Goal: Information Seeking & Learning: Learn about a topic

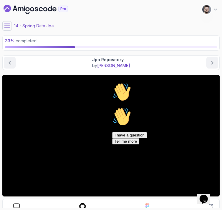
scroll to position [27, 0]
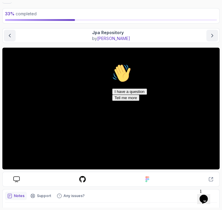
click at [112, 64] on icon "Chat attention grabber" at bounding box center [112, 64] width 0 height 0
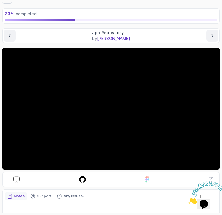
click at [28, 27] on main "My Courses Advanced Spring Boot 499 Points Constantin Software Engineer 14 - Sp…" at bounding box center [110, 107] width 217 height 210
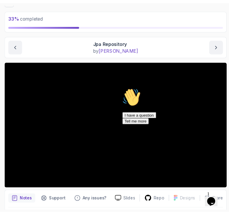
scroll to position [29, 0]
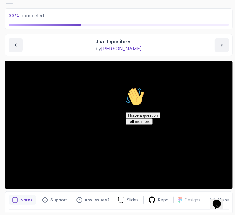
click at [168, 92] on div "Hi! How can we help? I have a question Tell me more" at bounding box center [179, 105] width 106 height 37
click at [174, 115] on div "Hi! How can we help? I have a question Tell me more" at bounding box center [179, 105] width 106 height 37
drag, startPoint x: 161, startPoint y: 93, endPoint x: 303, endPoint y: 90, distance: 141.5
click at [161, 93] on div "Hi! How can we help? I have a question Tell me more" at bounding box center [179, 105] width 106 height 37
click at [126, 124] on div "Hi! How can we help? I have a question Tell me more" at bounding box center [179, 105] width 106 height 37
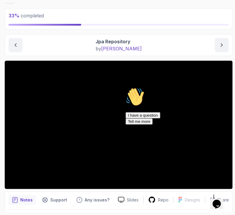
click at [196, 109] on div "Hi! How can we help? I have a question Tell me more" at bounding box center [179, 105] width 106 height 37
click at [221, 4] on main "My Courses Advanced Spring Boot 499 Points Constantin Software Engineer 14 - Sp…" at bounding box center [119, 107] width 228 height 210
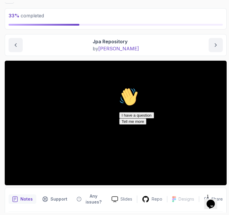
click at [133, 125] on div "I have a question Tell me more" at bounding box center [172, 118] width 106 height 12
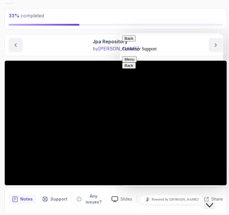
drag, startPoint x: 212, startPoint y: 206, endPoint x: 223, endPoint y: 219, distance: 17.2
click at [212, 206] on button "Close Chat This icon closes the chat window." at bounding box center [209, 206] width 11 height 8
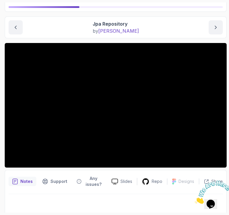
scroll to position [49, 0]
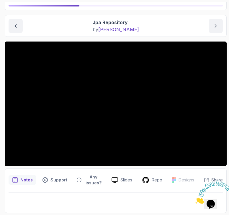
click at [195, 200] on icon "Close" at bounding box center [195, 202] width 0 height 5
